Goal: Information Seeking & Learning: Learn about a topic

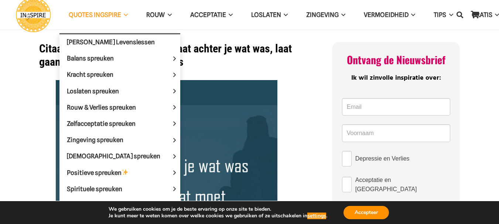
click at [82, 13] on span "QUOTES INGSPIRE" at bounding box center [95, 14] width 52 height 7
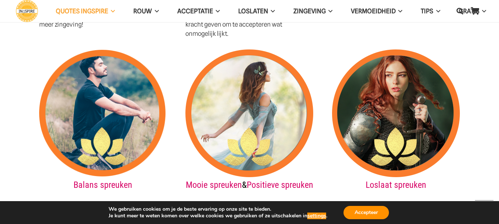
scroll to position [996, 0]
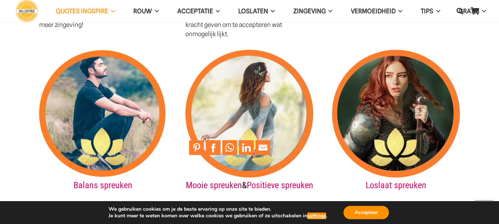
click at [239, 76] on img at bounding box center [249, 114] width 128 height 128
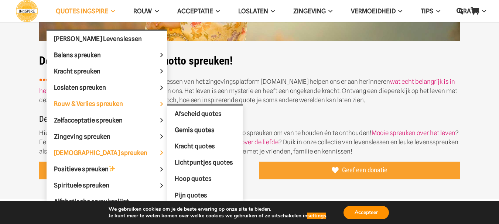
scroll to position [185, 0]
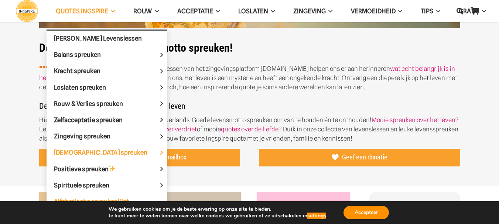
click at [108, 195] on link "Alfabetische spreukenlijst" at bounding box center [106, 201] width 121 height 16
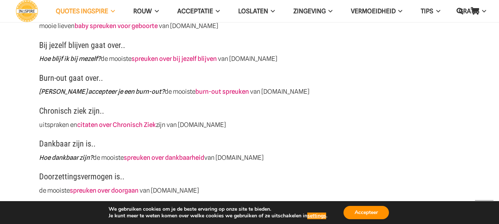
scroll to position [443, 0]
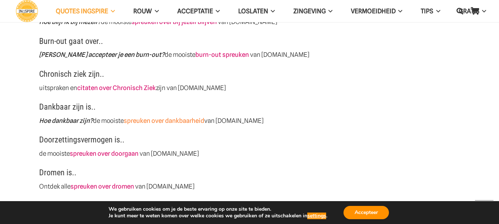
click at [187, 121] on link "spreuken over dankbaarheid" at bounding box center [164, 120] width 80 height 7
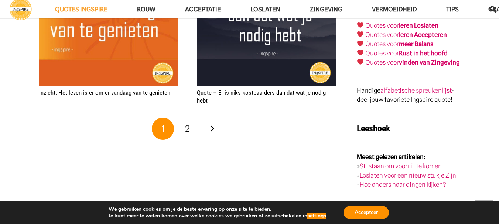
scroll to position [1255, 0]
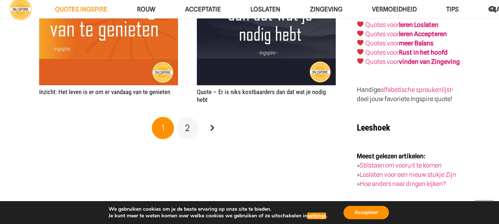
click at [187, 126] on span "2" at bounding box center [187, 128] width 5 height 11
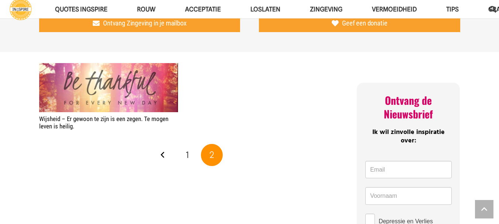
scroll to position [295, 0]
